Goal: Transaction & Acquisition: Subscribe to service/newsletter

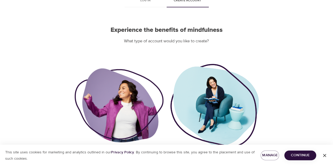
scroll to position [55, 0]
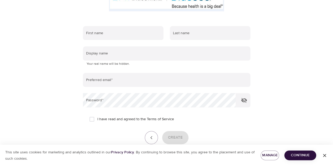
scroll to position [105, 0]
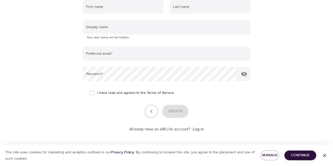
click at [324, 155] on icon "button" at bounding box center [324, 155] width 5 height 5
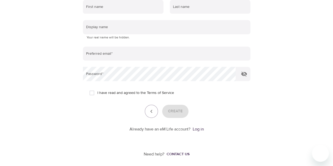
scroll to position [0, 0]
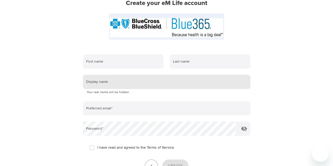
scroll to position [53, 0]
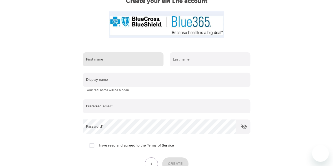
click at [115, 58] on input "text" at bounding box center [123, 59] width 81 height 14
type input "[PERSON_NAME]"
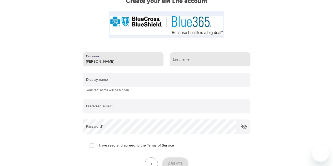
click at [183, 60] on input "text" at bounding box center [210, 59] width 81 height 14
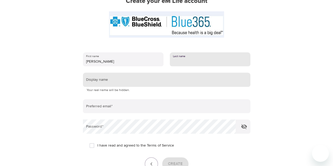
type input "[PERSON_NAME]"
click at [137, 84] on input "text" at bounding box center [166, 80] width 167 height 14
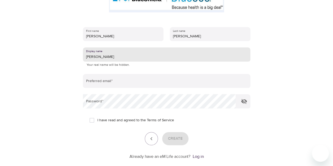
scroll to position [79, 0]
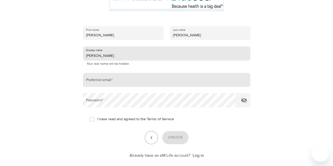
type input "[PERSON_NAME]"
click at [111, 81] on input "email" at bounding box center [166, 80] width 167 height 14
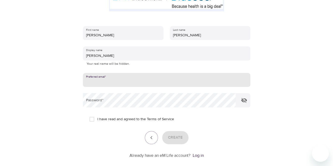
type input "[PERSON_NAME][EMAIL_ADDRESS][PERSON_NAME][DOMAIN_NAME]"
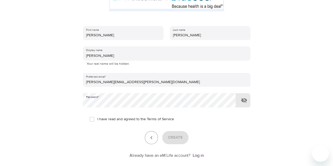
click at [91, 119] on input "I have read and agreed to the Terms of Service" at bounding box center [91, 119] width 11 height 11
checkbox input "true"
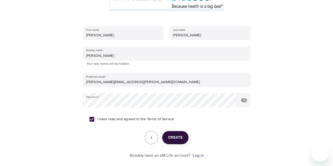
scroll to position [105, 0]
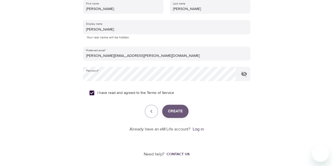
click at [177, 112] on span "Create" at bounding box center [175, 111] width 15 height 7
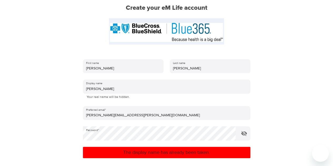
scroll to position [26, 0]
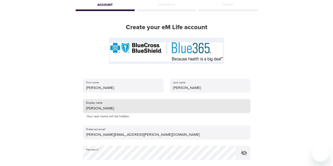
click at [96, 109] on input "[PERSON_NAME]" at bounding box center [166, 106] width 167 height 14
type input "T"
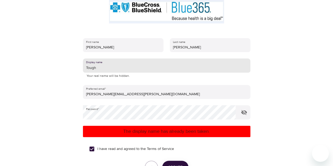
scroll to position [124, 0]
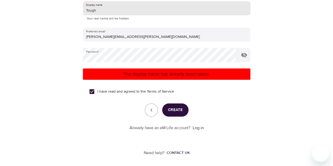
type input "Tough"
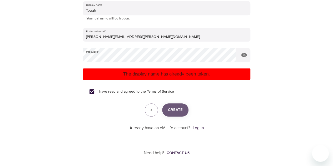
click at [177, 107] on span "Create" at bounding box center [175, 110] width 15 height 7
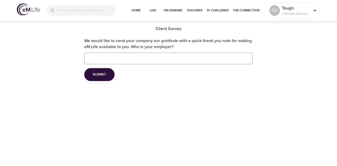
click at [106, 58] on input "We would like to send your company our gratitude with a quick thank you note fo…" at bounding box center [168, 59] width 169 height 12
type input "Blue365"
click at [91, 73] on button "Submit" at bounding box center [99, 74] width 30 height 13
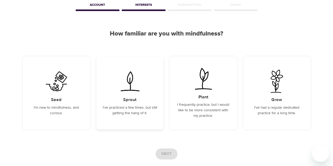
scroll to position [53, 0]
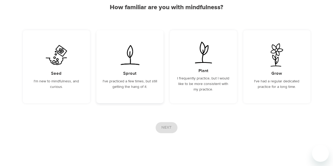
click at [132, 75] on h5 "Sprout" at bounding box center [129, 74] width 13 height 6
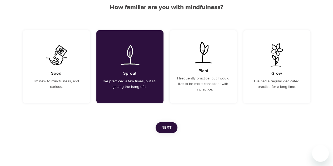
click at [169, 128] on span "Next" at bounding box center [166, 127] width 10 height 7
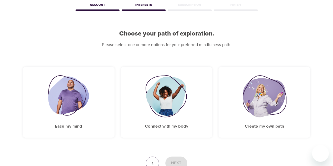
scroll to position [34, 0]
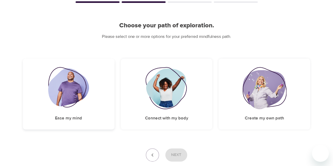
click at [72, 101] on img at bounding box center [68, 88] width 41 height 42
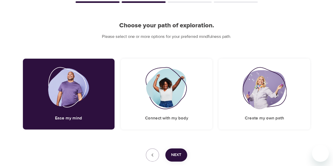
click at [173, 156] on span "Next" at bounding box center [176, 155] width 10 height 7
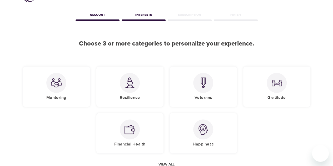
scroll to position [8, 0]
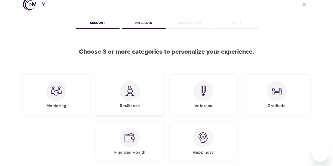
click at [133, 97] on div at bounding box center [130, 91] width 20 height 20
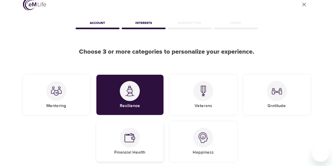
click at [142, 144] on div "Financial Health" at bounding box center [129, 141] width 67 height 40
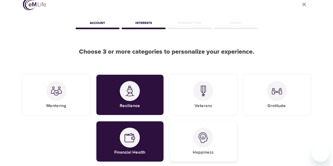
click at [215, 132] on div "Happiness" at bounding box center [203, 141] width 67 height 40
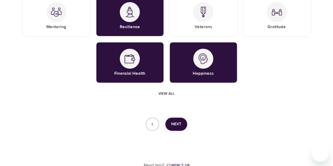
click at [181, 124] on button "Next" at bounding box center [176, 124] width 22 height 13
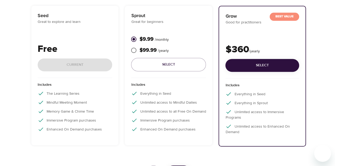
scroll to position [83, 0]
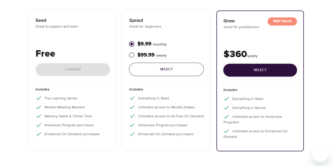
click at [152, 71] on span "Select" at bounding box center [166, 69] width 66 height 7
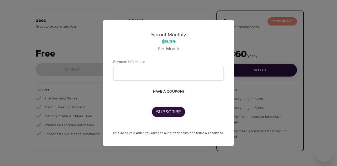
click at [159, 92] on span "Have a coupon?" at bounding box center [168, 91] width 31 height 7
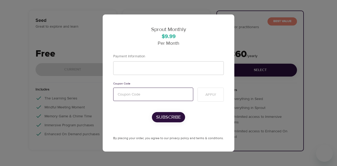
paste input "mentalhealth"
type input "mentalhealth"
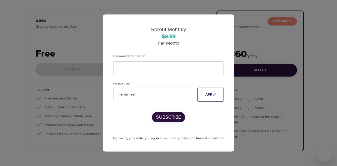
click at [208, 97] on span "Apply" at bounding box center [210, 95] width 11 height 7
